Goal: Find specific page/section: Find specific page/section

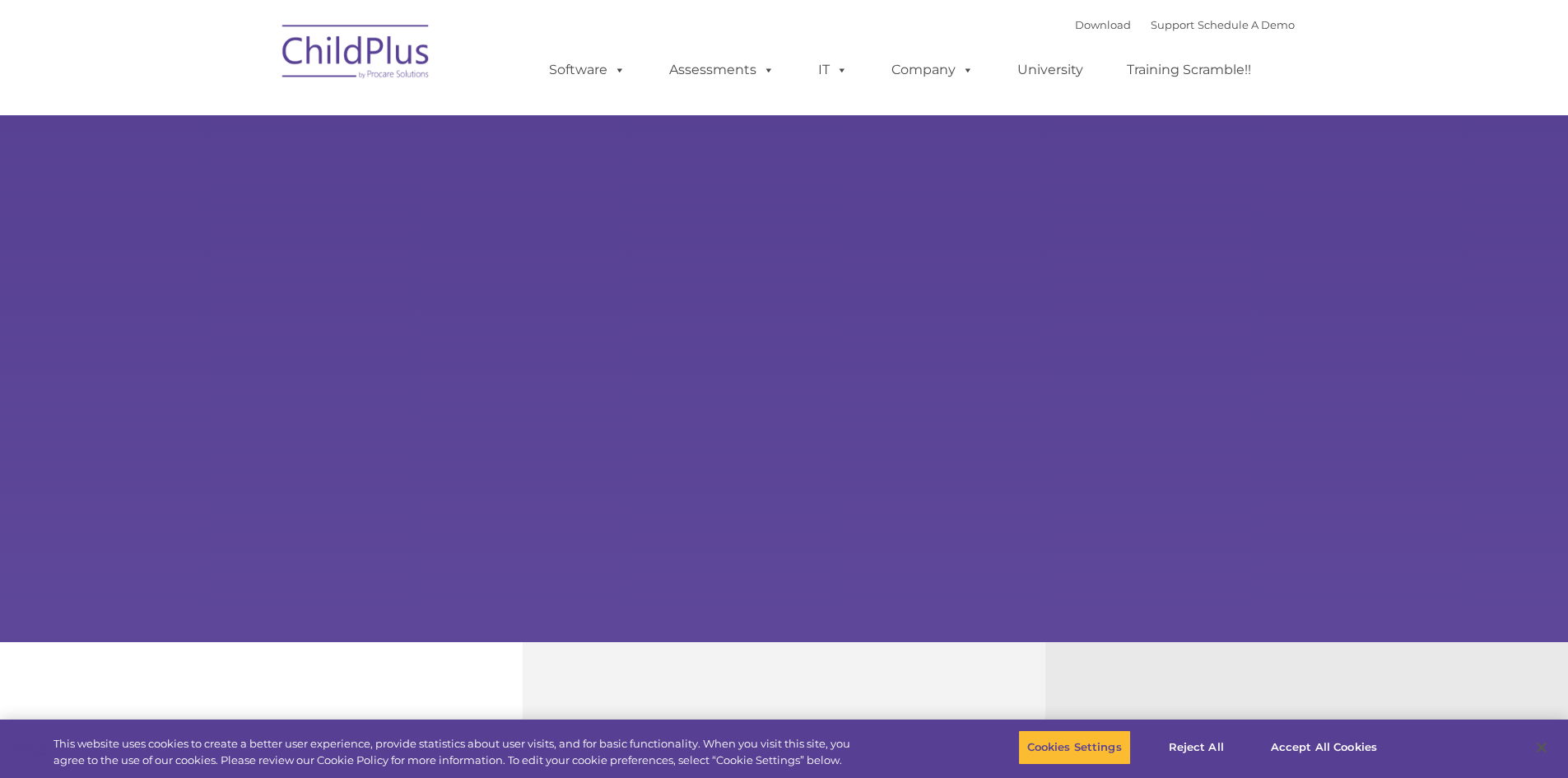
select select "MEDIUM"
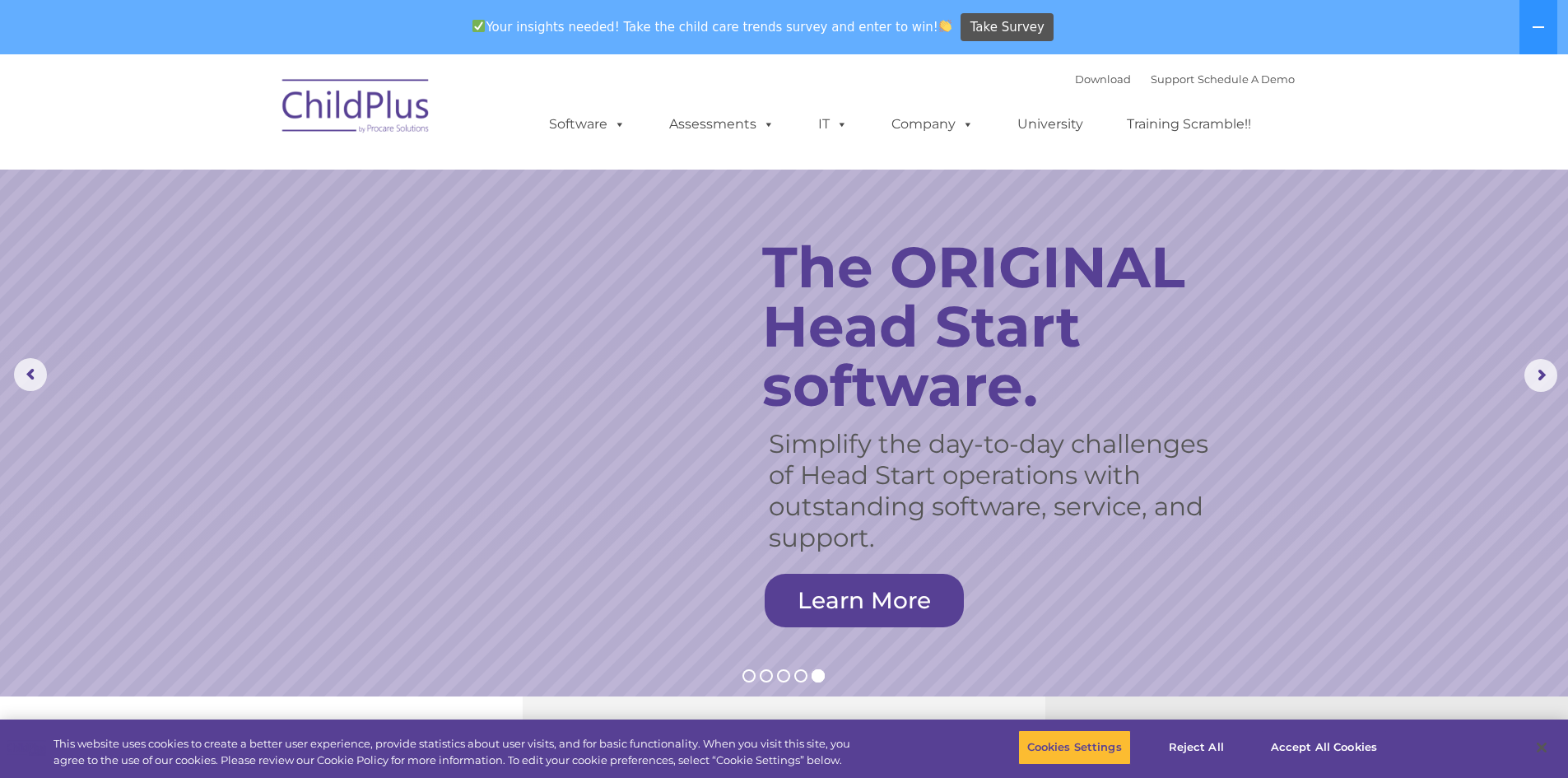
click at [431, 117] on img at bounding box center [357, 108] width 165 height 82
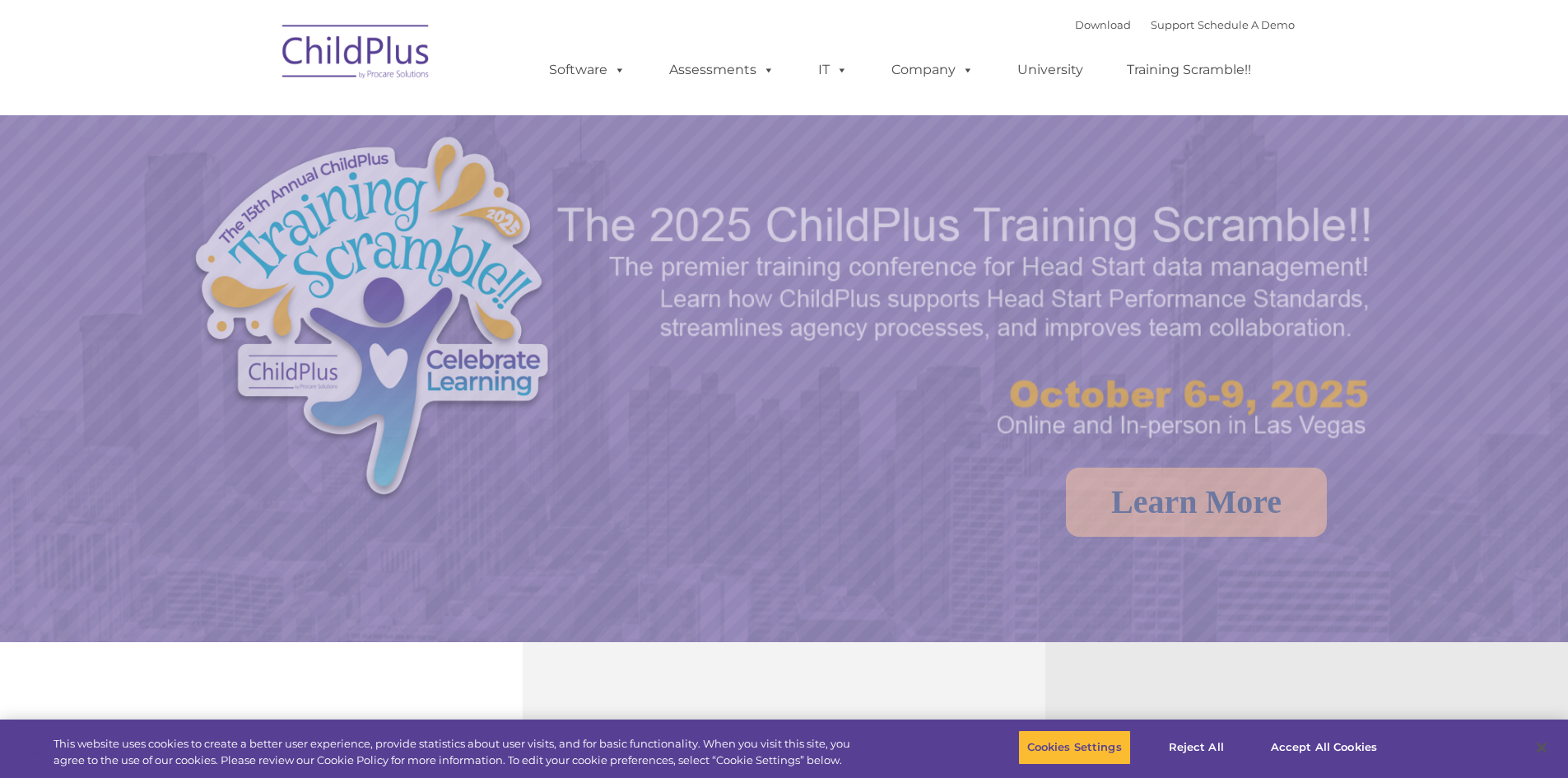
select select "MEDIUM"
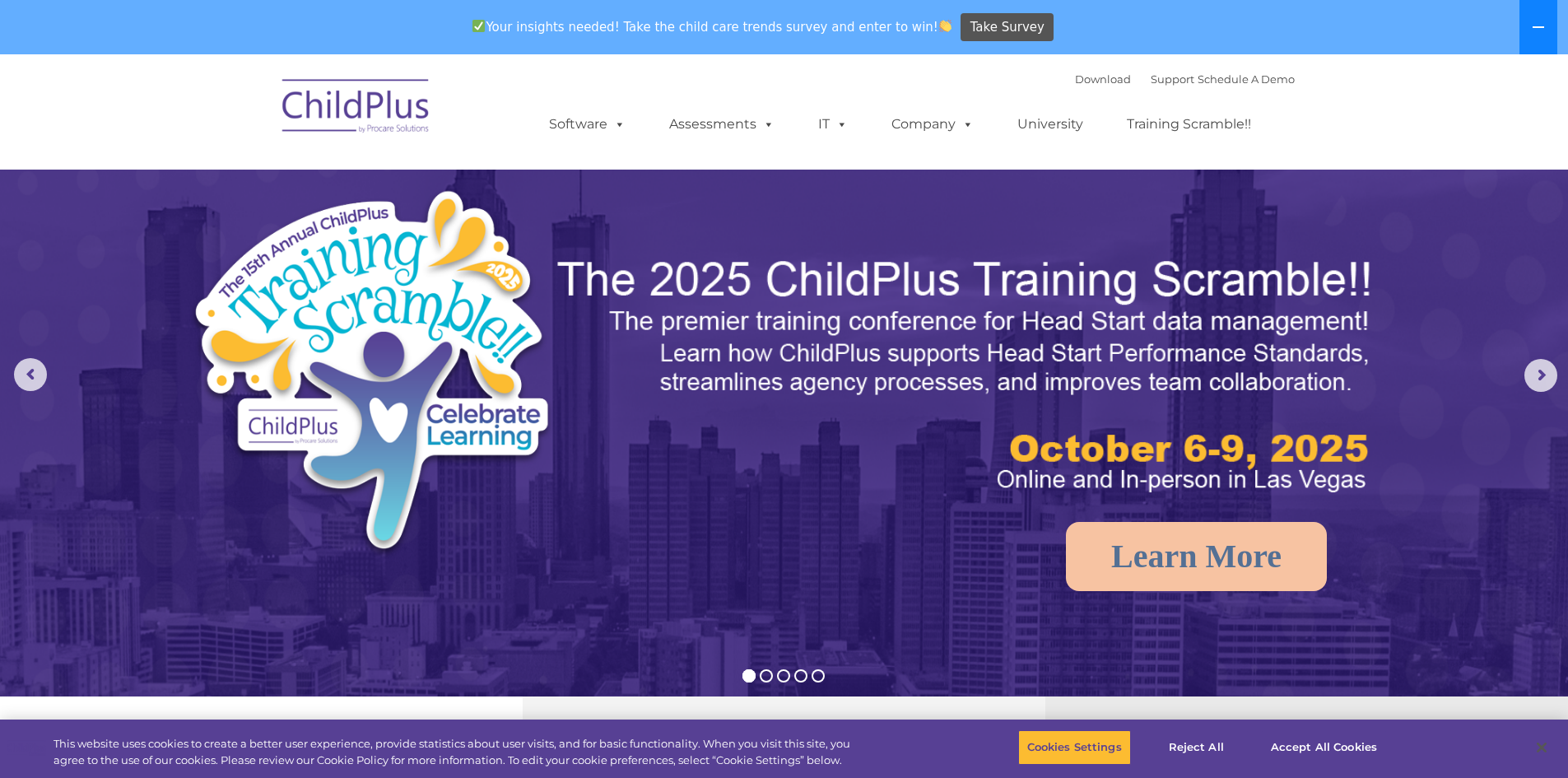
click at [1556, 28] on button at bounding box center [1539, 27] width 38 height 54
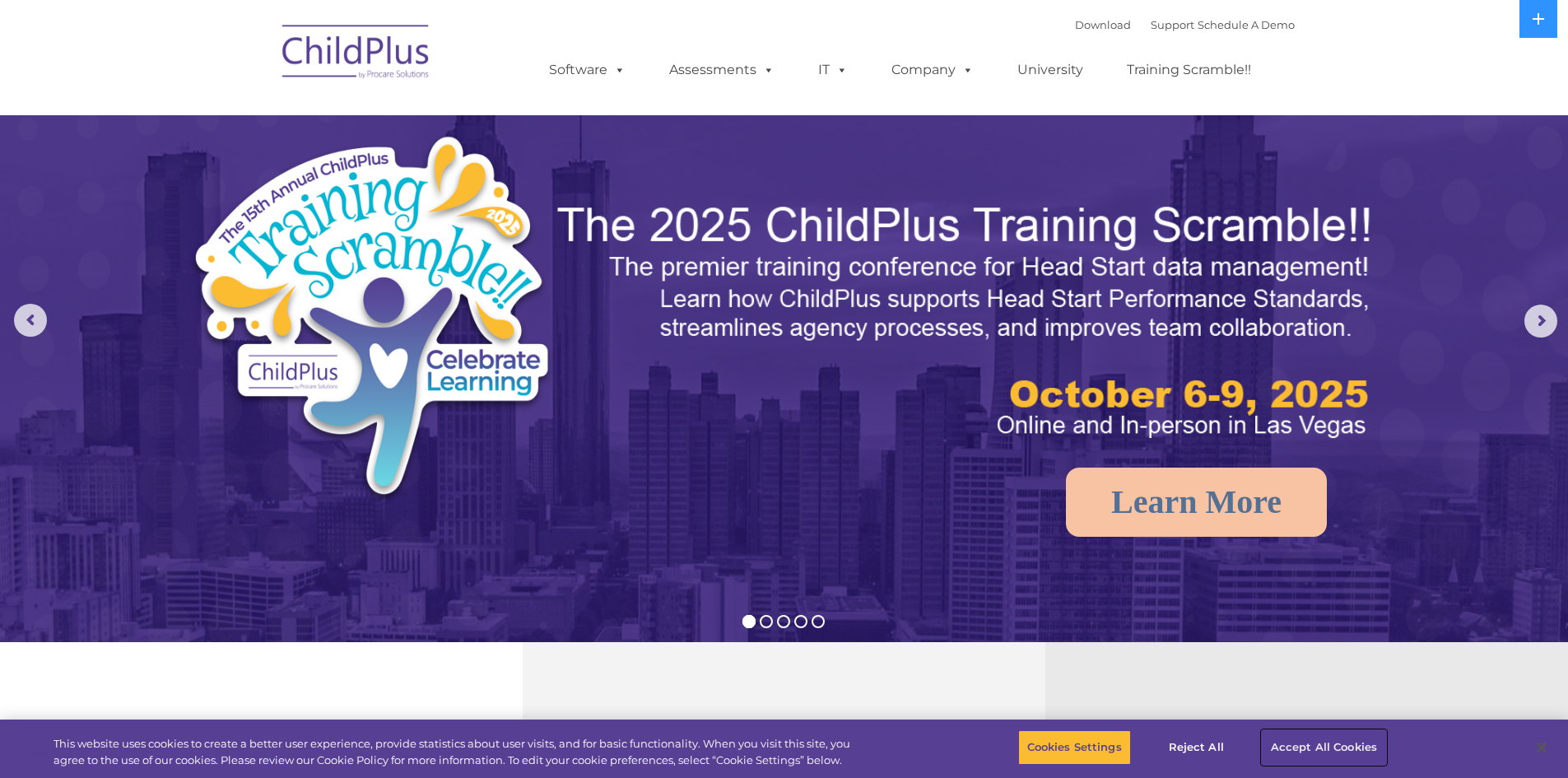
click at [1292, 746] on button "Accept All Cookies" at bounding box center [1323, 748] width 124 height 35
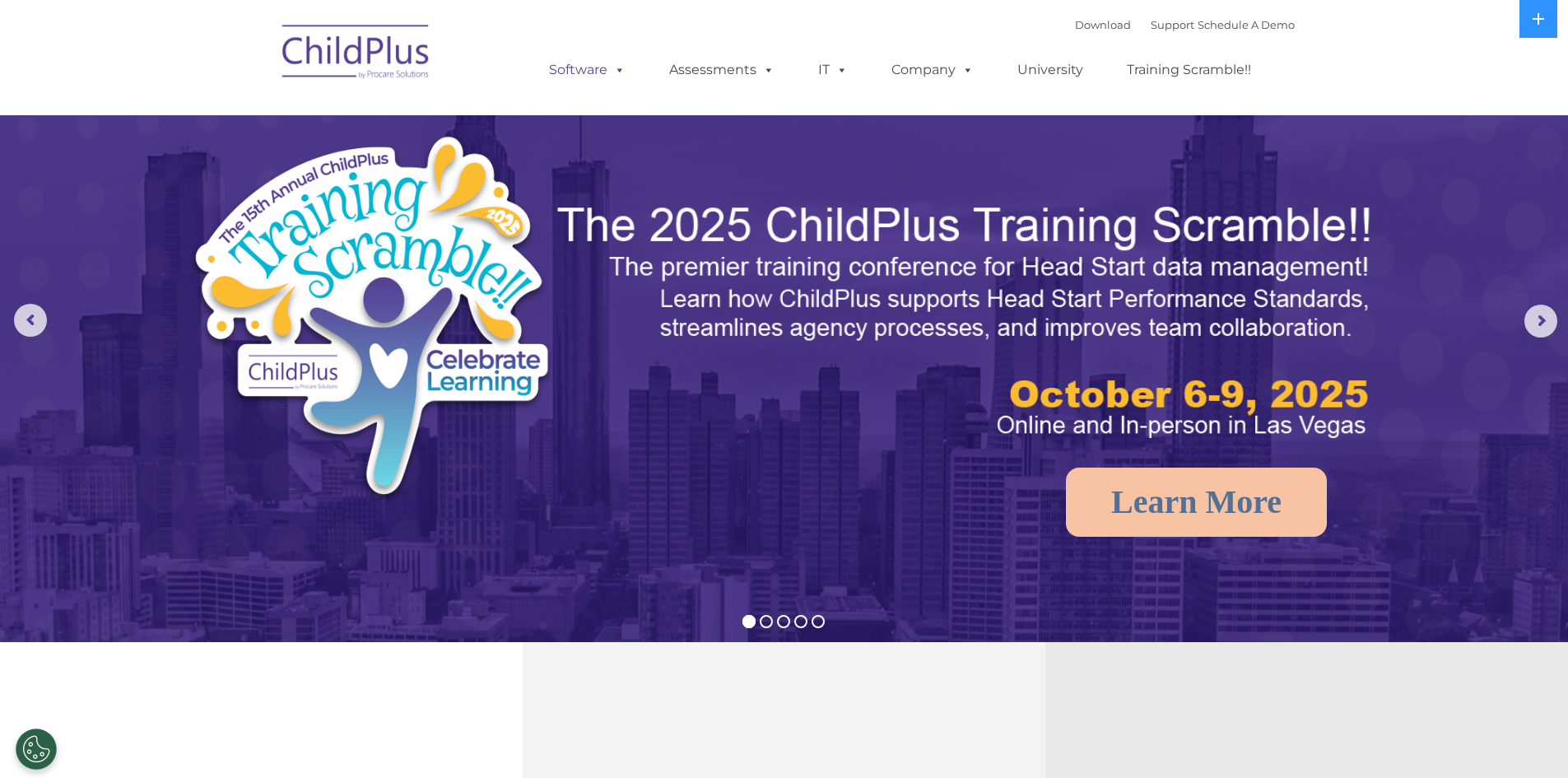
click at [618, 77] on span at bounding box center [616, 69] width 18 height 16
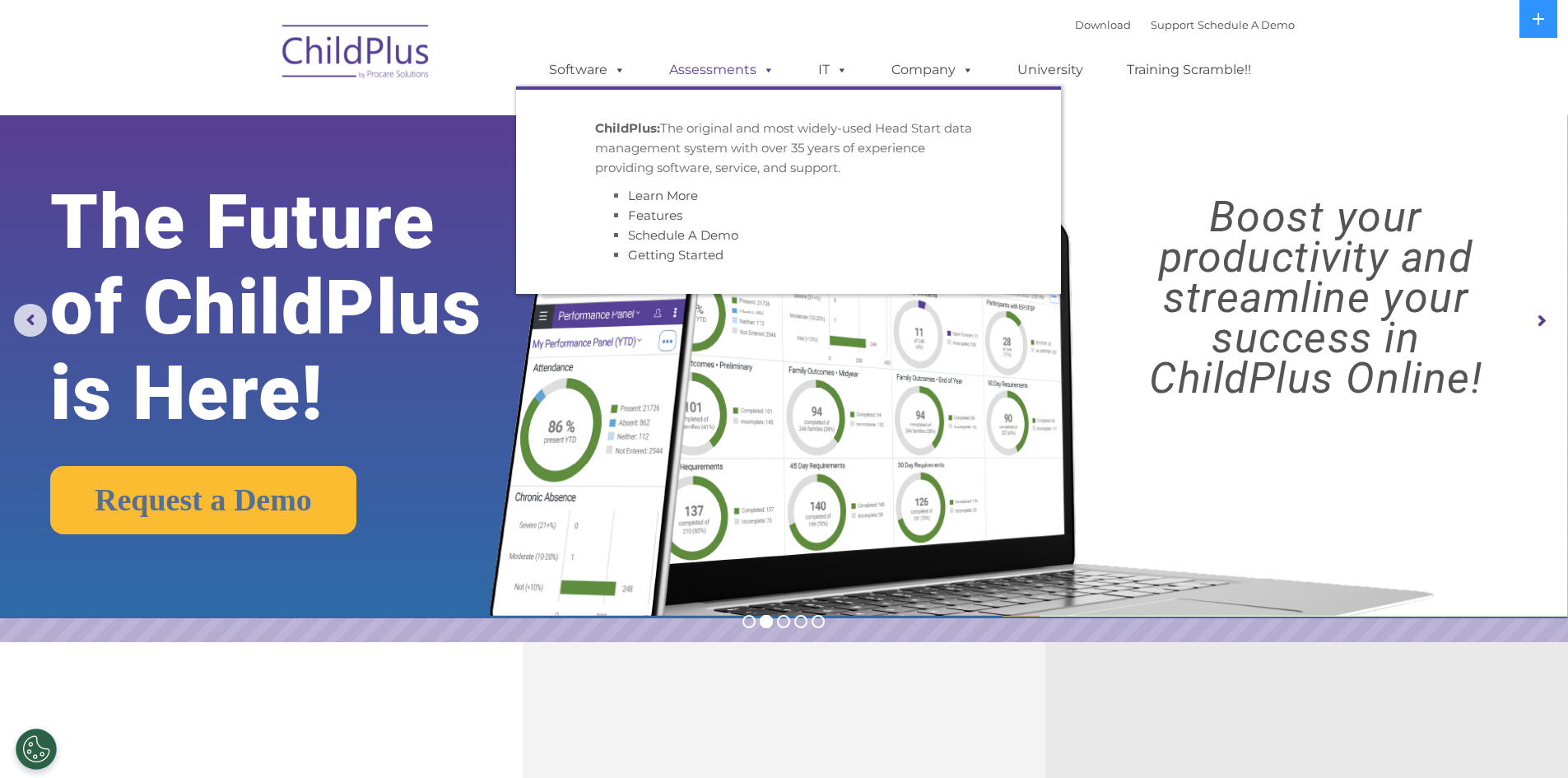
click at [710, 75] on link "Assessments" at bounding box center [722, 70] width 138 height 33
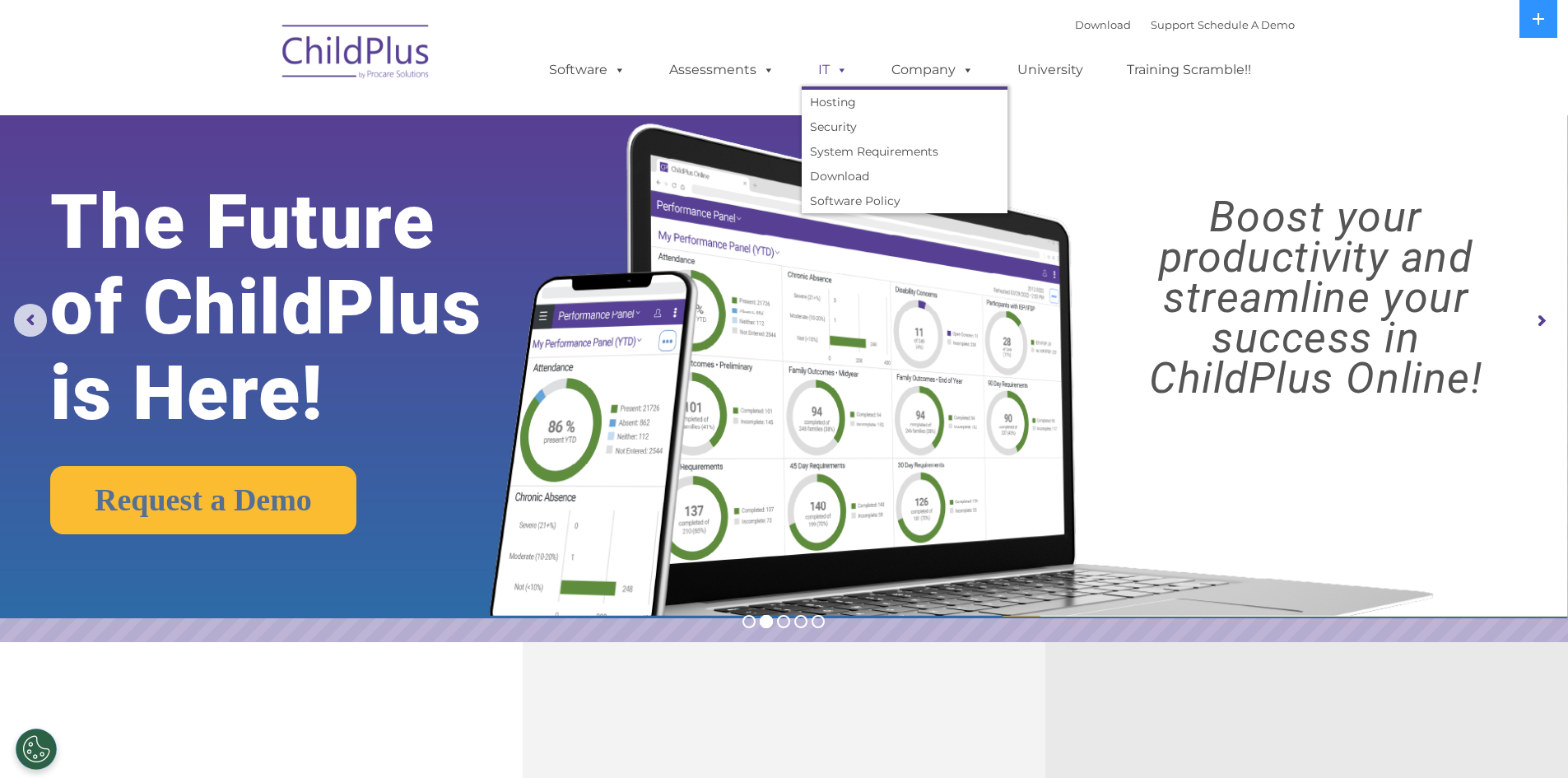
click at [851, 68] on link "IT" at bounding box center [833, 70] width 62 height 33
